Goal: Transaction & Acquisition: Download file/media

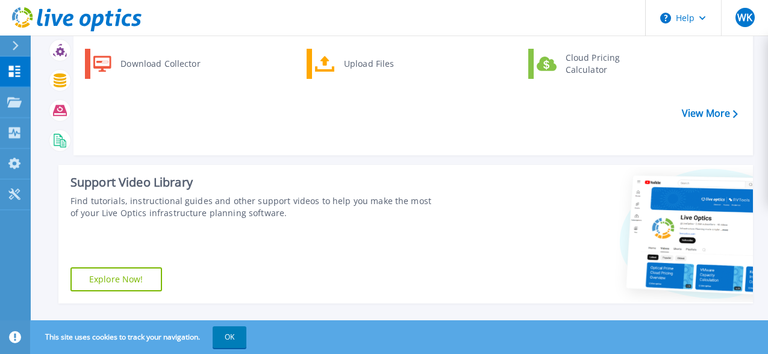
scroll to position [120, 0]
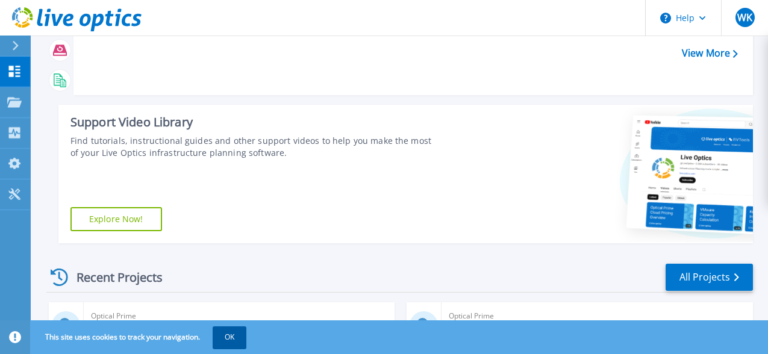
click at [227, 333] on button "OK" at bounding box center [230, 338] width 34 height 22
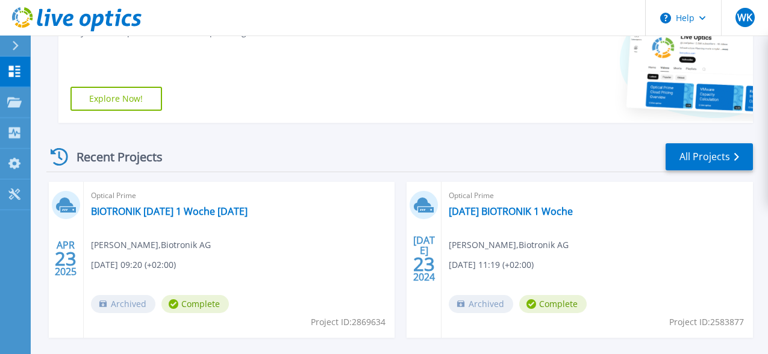
scroll to position [0, 0]
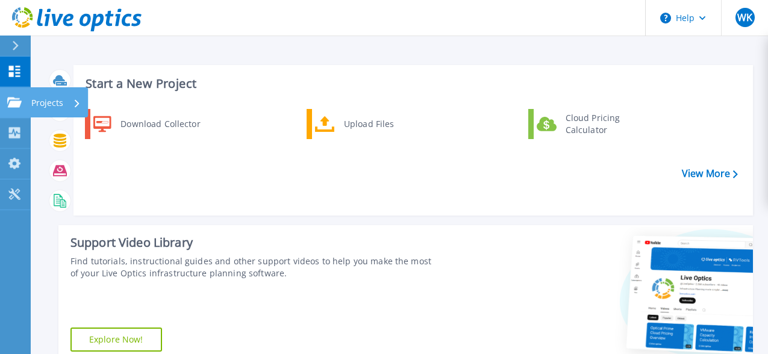
click at [13, 101] on icon at bounding box center [14, 102] width 14 height 10
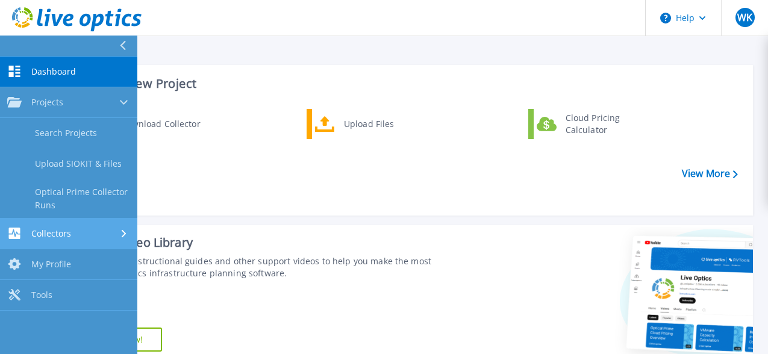
click at [74, 234] on div "Collectors" at bounding box center [68, 233] width 123 height 11
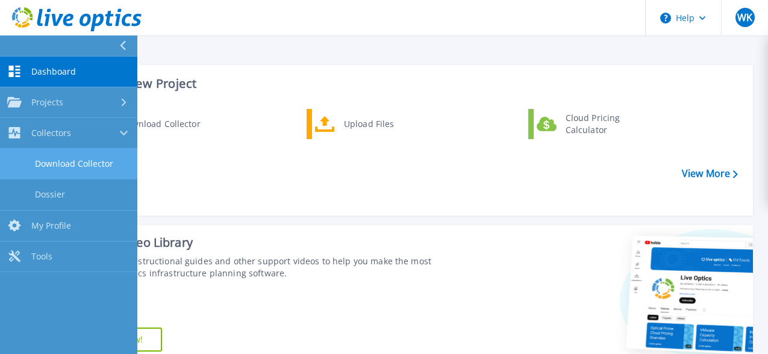
click at [85, 161] on link "Download Collector" at bounding box center [68, 164] width 137 height 31
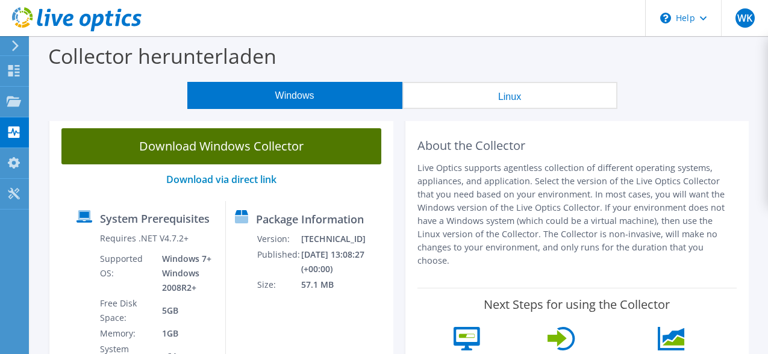
click at [283, 145] on link "Download Windows Collector" at bounding box center [221, 146] width 320 height 36
